Goal: Task Accomplishment & Management: Use online tool/utility

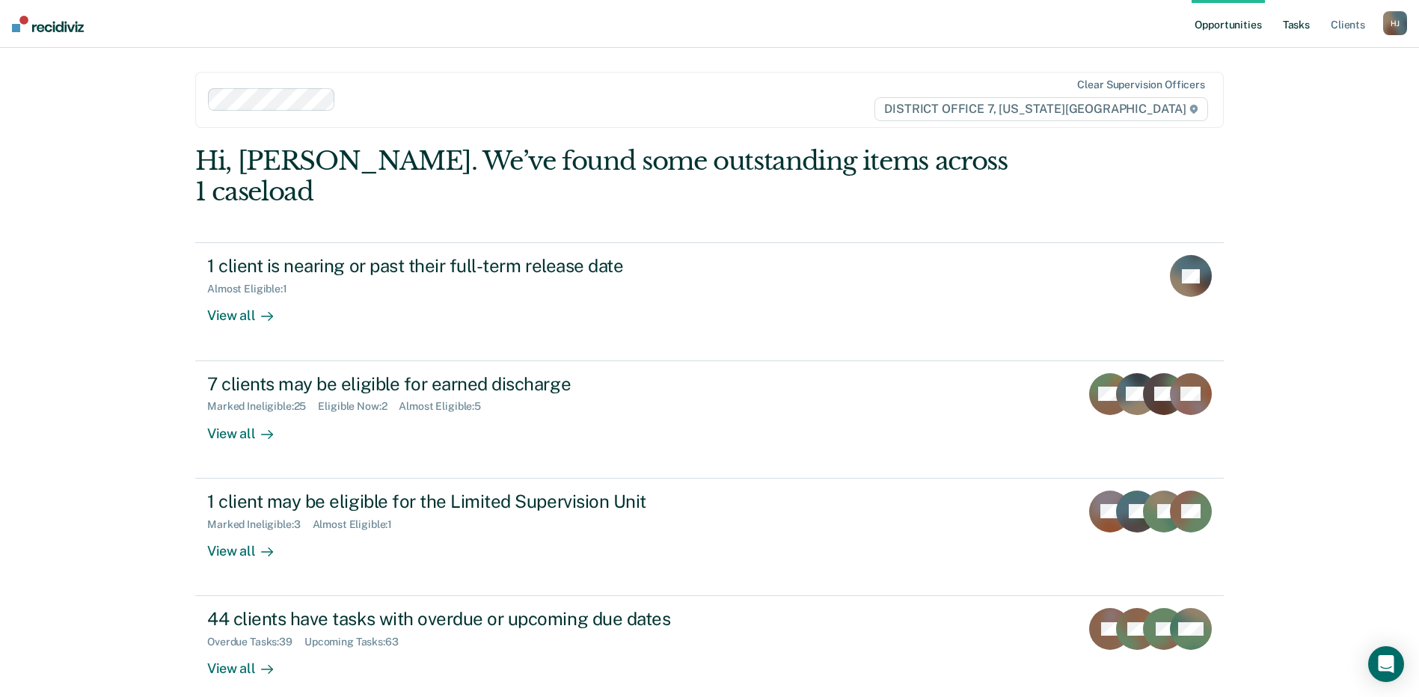
click at [1297, 22] on link "Tasks" at bounding box center [1296, 24] width 33 height 48
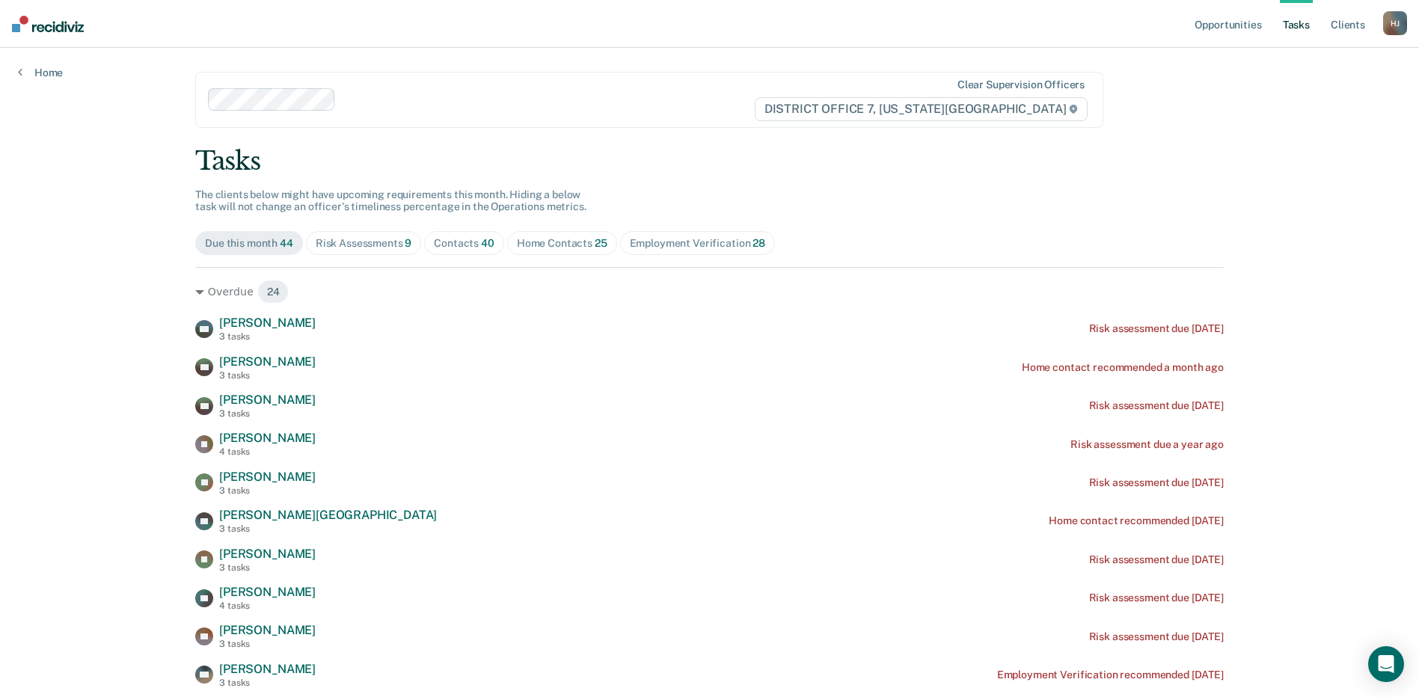
click at [551, 239] on div "Home Contacts 25" at bounding box center [562, 243] width 91 height 13
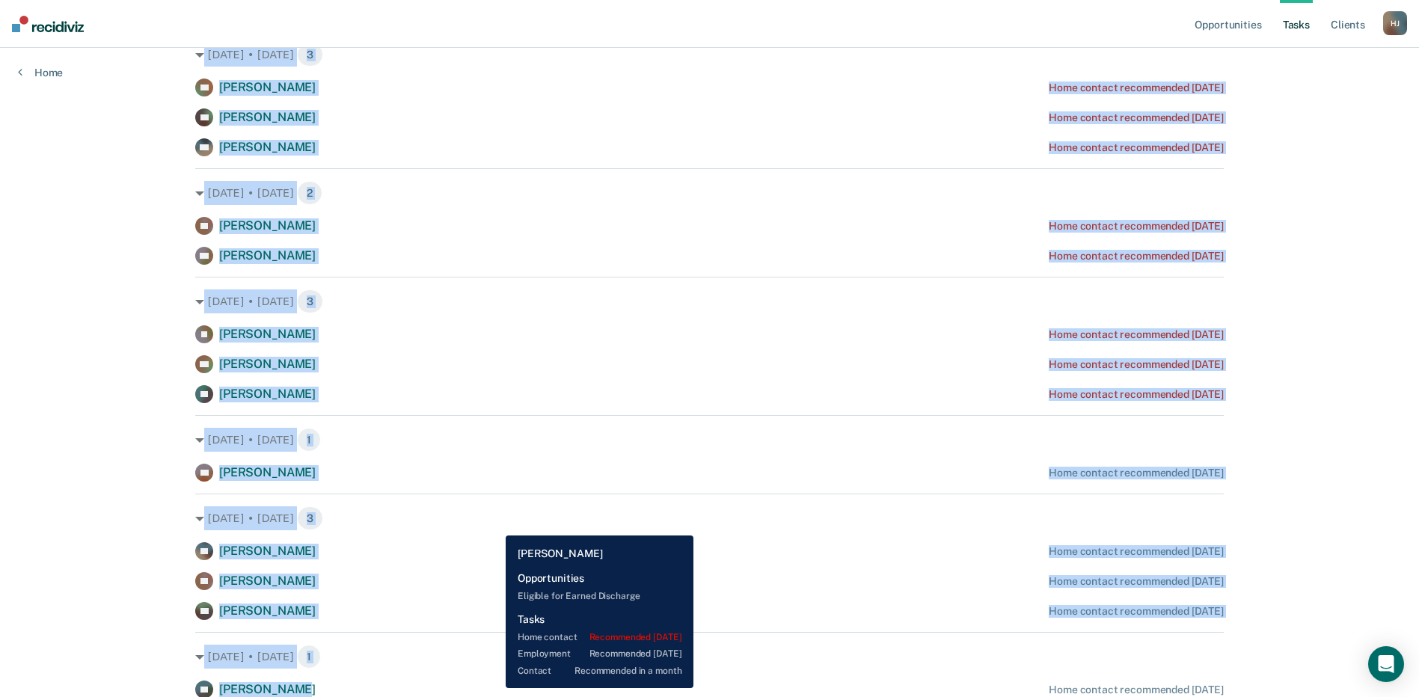
scroll to position [723, 0]
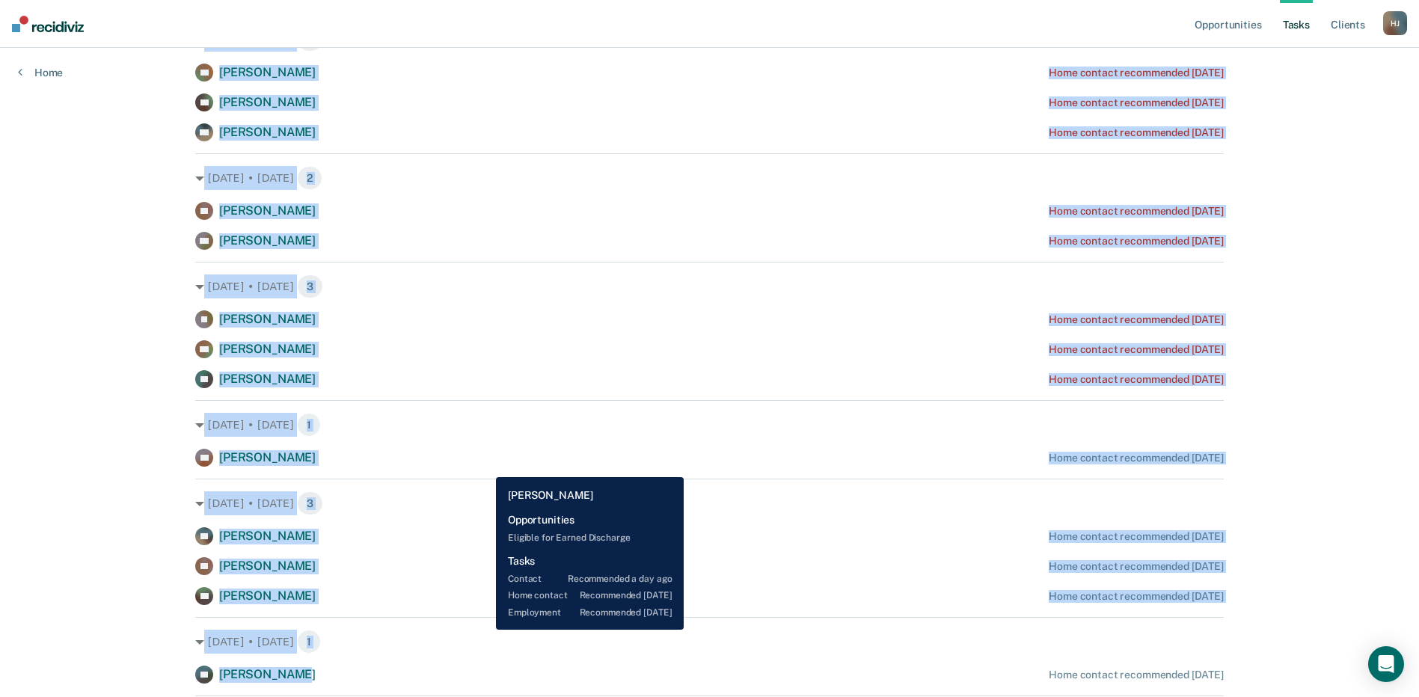
drag, startPoint x: 232, startPoint y: 92, endPoint x: 485, endPoint y: 466, distance: 451.5
click at [485, 466] on div "[DATE] • [DATE] 1 JN [PERSON_NAME] Home contact recommended [DATE] [DATE] • [DA…" at bounding box center [709, 301] width 1029 height 1514
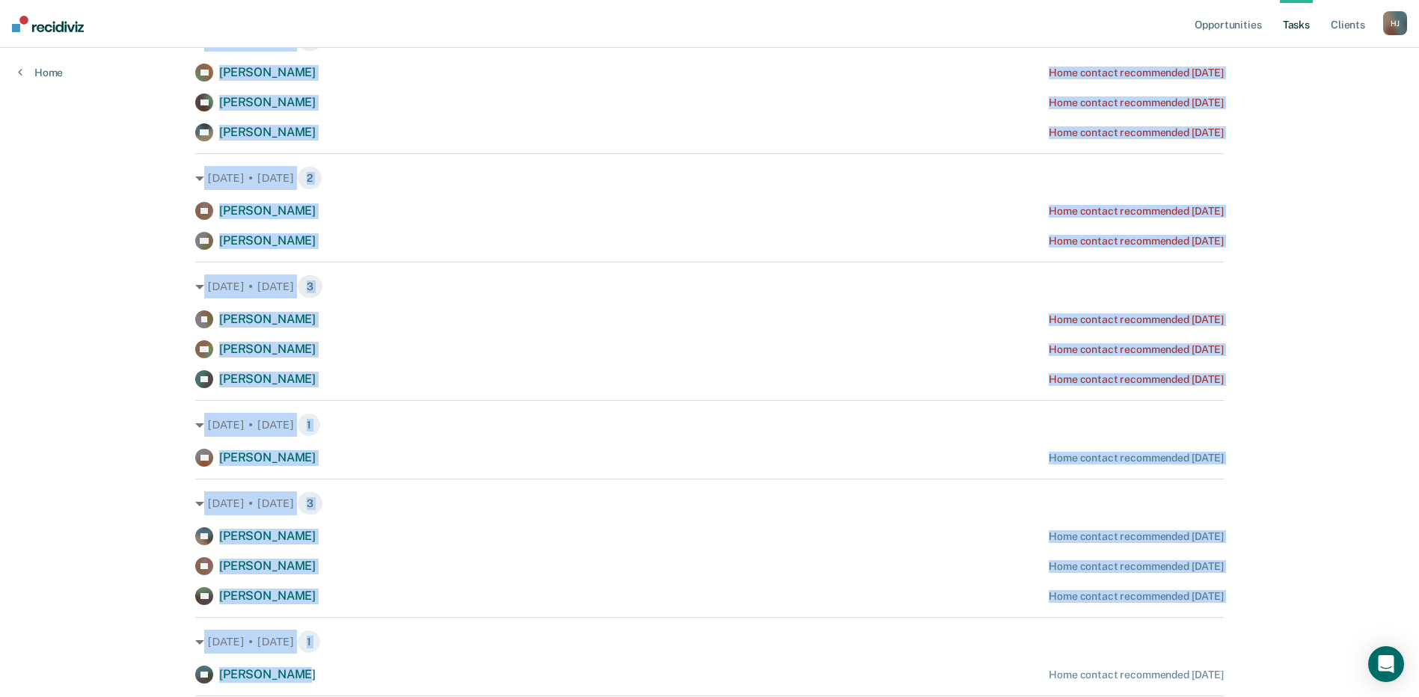
copy div "e [PERSON_NAME] Home contact recommended [DATE] [DATE] • [DATE] 1 MP [PERSON_NA…"
